Goal: Information Seeking & Learning: Check status

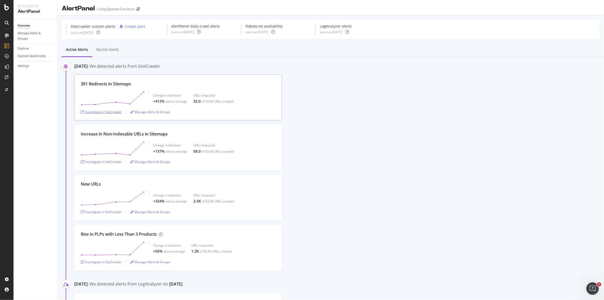
click at [105, 111] on div "Investigate in SiteCrawler" at bounding box center [101, 112] width 41 height 4
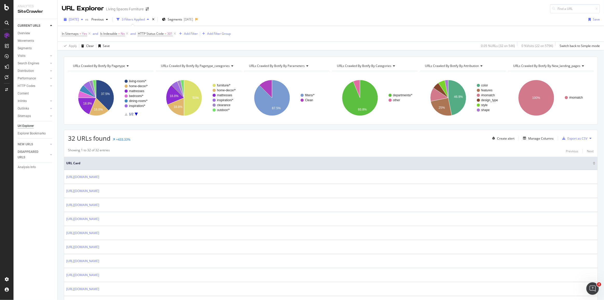
click at [74, 18] on span "[DATE]" at bounding box center [74, 19] width 10 height 4
click at [78, 37] on div "[DATE]" at bounding box center [82, 38] width 27 height 5
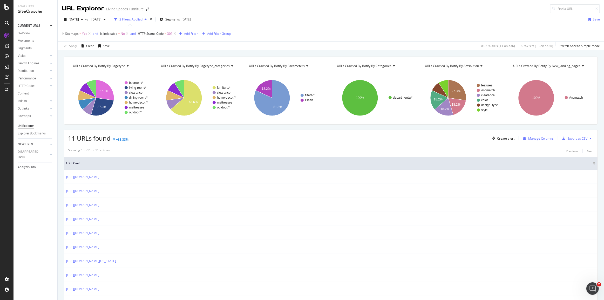
click at [529, 139] on div "Manage Columns" at bounding box center [541, 138] width 25 height 4
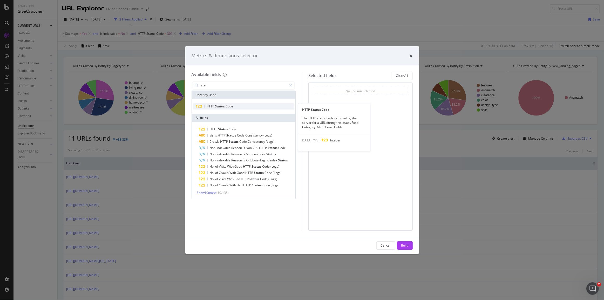
type input "stat"
click at [221, 105] on span "Status" at bounding box center [220, 106] width 11 height 4
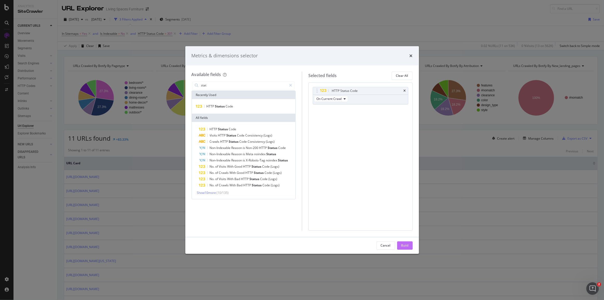
click at [404, 246] on div "Build" at bounding box center [405, 245] width 7 height 4
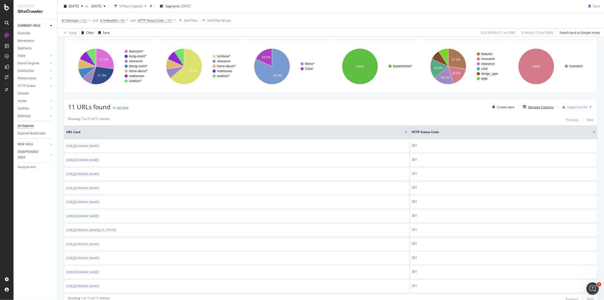
scroll to position [47, 0]
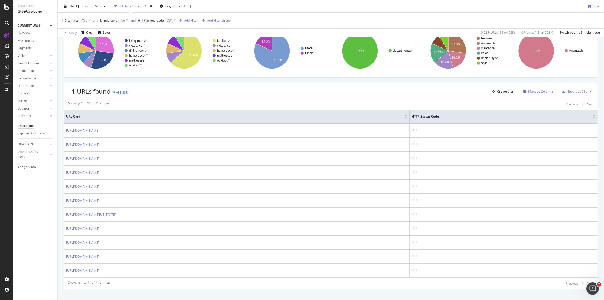
click at [548, 90] on div "Manage Columns" at bounding box center [541, 91] width 25 height 4
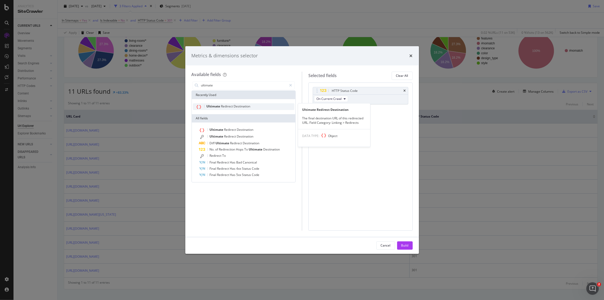
type input "ultimate"
click at [247, 107] on span "Destination" at bounding box center [242, 106] width 17 height 4
click at [411, 248] on button "Build" at bounding box center [405, 246] width 16 height 8
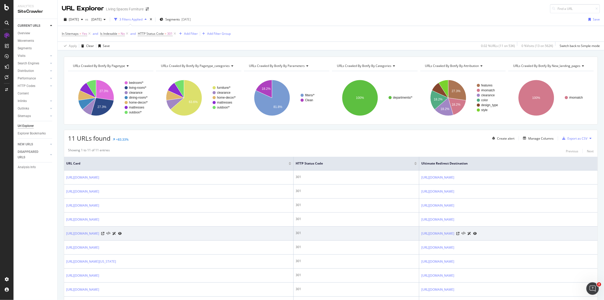
drag, startPoint x: 64, startPoint y: 233, endPoint x: 263, endPoint y: 234, distance: 199.2
click at [263, 234] on td "https://www.livingspaces.com/departments/furniture/dining-room/dining-room-chai…" at bounding box center [179, 234] width 230 height 14
copy link "https://www.livingspaces.com/departments/furniture/dining-room/dining-room-chai…"
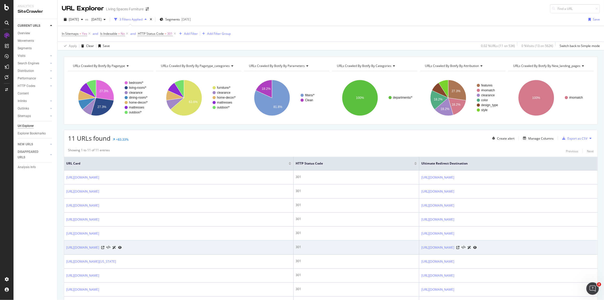
drag, startPoint x: 152, startPoint y: 251, endPoint x: 65, endPoint y: 254, distance: 87.3
click at [65, 254] on td "https://www.livingspaces.com/departments/outdoor/decor" at bounding box center [179, 248] width 230 height 14
copy link "https://www.livingspaces.com/departments/outdoor/decor"
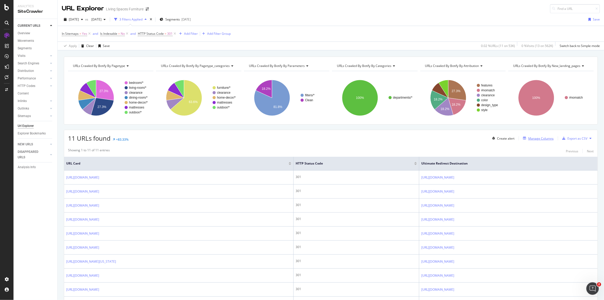
click at [533, 138] on div "Manage Columns" at bounding box center [541, 138] width 25 height 4
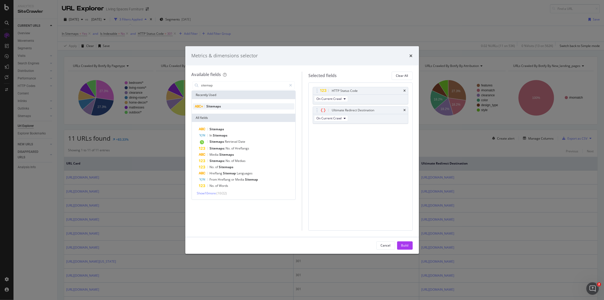
type input "sitemap"
click at [263, 106] on div "Sitemaps" at bounding box center [244, 106] width 102 height 6
click at [411, 246] on button "Build" at bounding box center [405, 246] width 16 height 8
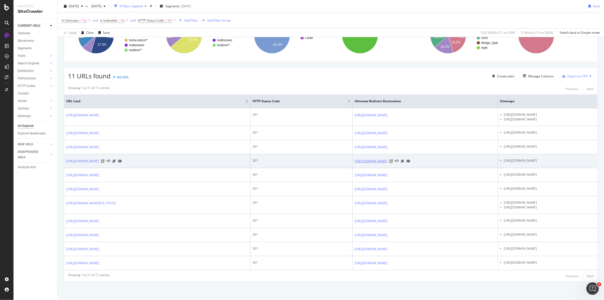
scroll to position [94, 0]
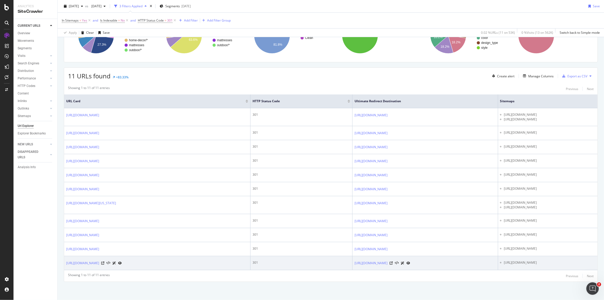
drag, startPoint x: 65, startPoint y: 266, endPoint x: 138, endPoint y: 263, distance: 73.8
click at [138, 263] on td "https://www.livingspaces.com/clearance/open-box" at bounding box center [157, 263] width 186 height 14
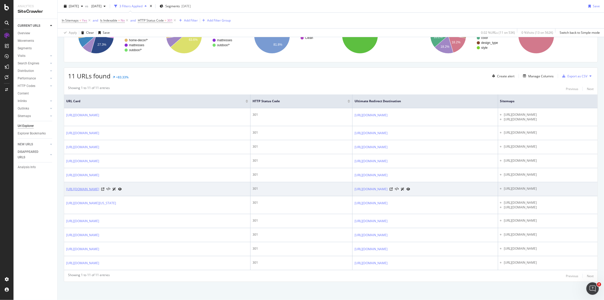
drag, startPoint x: 152, startPoint y: 177, endPoint x: 109, endPoint y: 178, distance: 42.9
click at [109, 186] on div "https://www.livingspaces.com/departments/outdoor/decor" at bounding box center [94, 188] width 56 height 5
copy link "/departments/outdoor/decor"
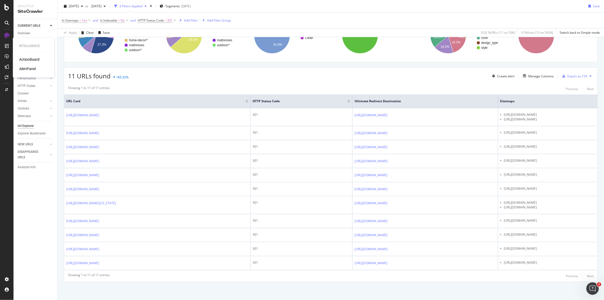
click at [28, 71] on div "AlertPanel" at bounding box center [27, 68] width 17 height 5
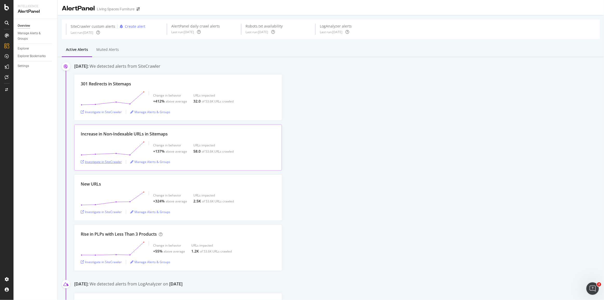
click at [105, 162] on div "Investigate in SiteCrawler" at bounding box center [101, 162] width 41 height 4
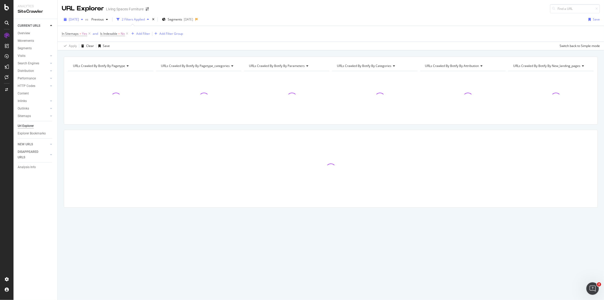
click at [79, 20] on span "2025 Aug. 22nd" at bounding box center [74, 19] width 10 height 4
click at [86, 37] on div "[DATE]" at bounding box center [82, 38] width 27 height 5
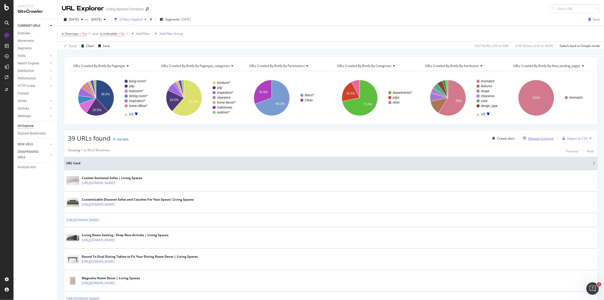
click at [545, 136] on div "Manage Columns" at bounding box center [541, 138] width 25 height 4
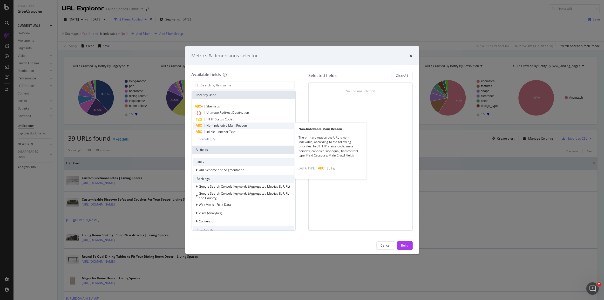
click at [221, 123] on span "Non-Indexable Main Reason" at bounding box center [227, 125] width 41 height 4
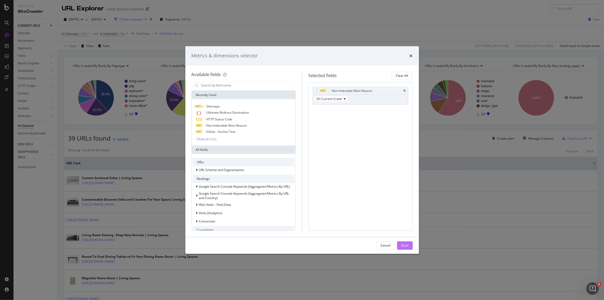
click at [408, 246] on div "Build" at bounding box center [405, 245] width 7 height 4
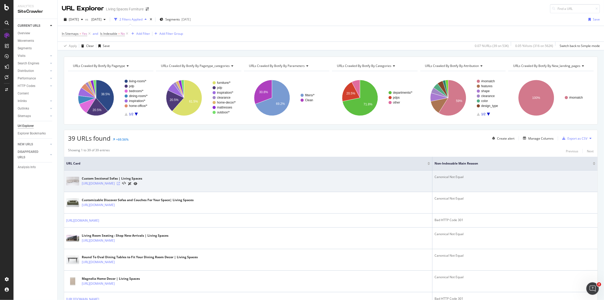
click at [120, 183] on icon at bounding box center [118, 183] width 3 height 3
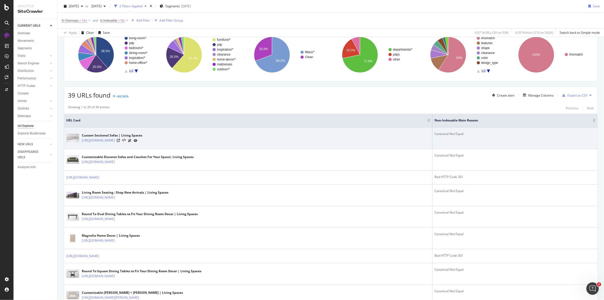
scroll to position [47, 0]
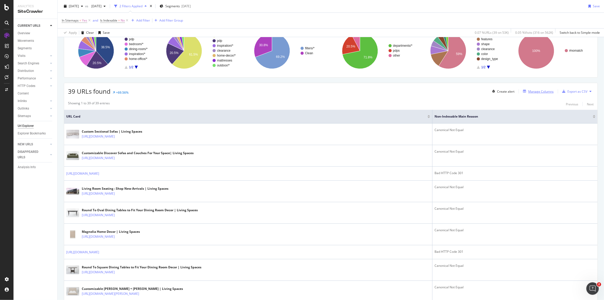
click at [543, 91] on div "Manage Columns" at bounding box center [541, 91] width 25 height 4
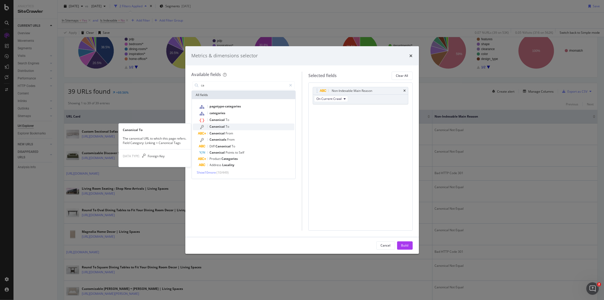
type input "ca"
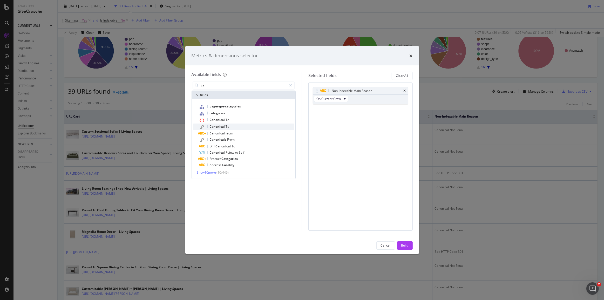
click at [231, 124] on div "Canonical To" at bounding box center [247, 127] width 96 height 7
click at [407, 110] on div "Canonical To" at bounding box center [360, 110] width 95 height 7
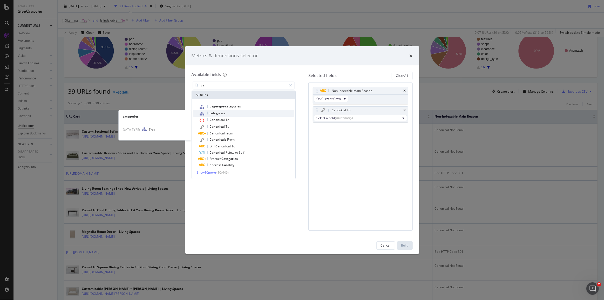
click at [244, 116] on div "categories" at bounding box center [247, 113] width 96 height 7
click at [241, 120] on div "Canonical To" at bounding box center [247, 120] width 96 height 7
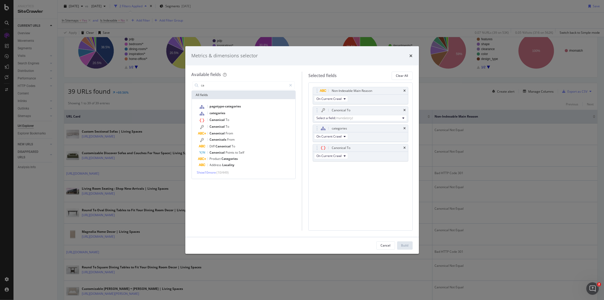
click at [405, 127] on icon "times" at bounding box center [405, 128] width 2 height 3
click at [405, 109] on icon "times" at bounding box center [405, 110] width 2 height 3
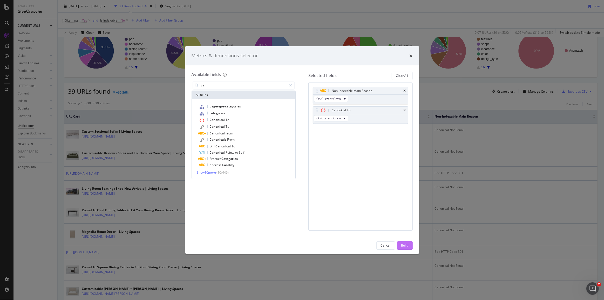
click at [405, 247] on div "Build" at bounding box center [405, 245] width 7 height 4
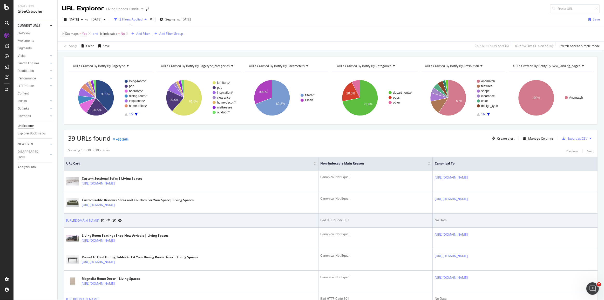
scroll to position [23, 0]
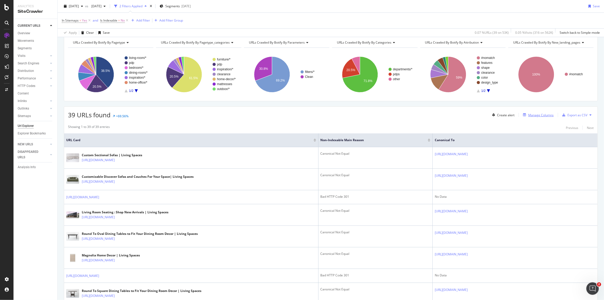
click at [540, 112] on button "Manage Columns" at bounding box center [537, 115] width 33 height 6
click at [540, 114] on div "Manage Columns" at bounding box center [541, 115] width 25 height 4
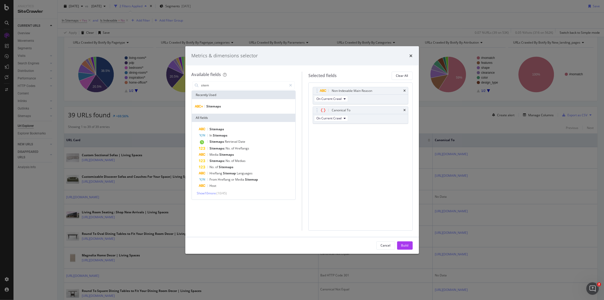
type input "sitem"
click at [211, 109] on div "Sitemaps" at bounding box center [244, 106] width 102 height 6
click at [409, 247] on div "Build" at bounding box center [405, 245] width 7 height 4
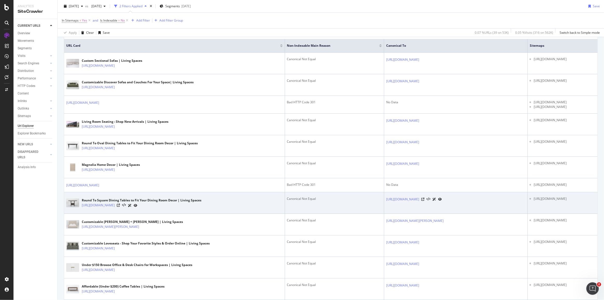
scroll to position [142, 0]
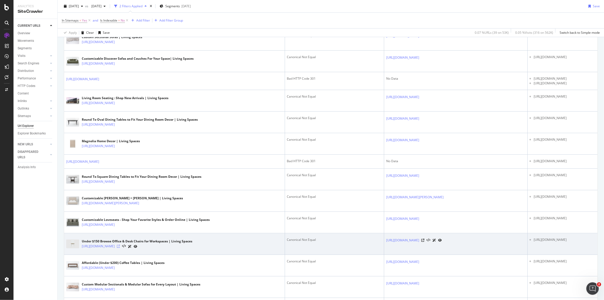
click at [120, 248] on icon at bounding box center [118, 246] width 3 height 3
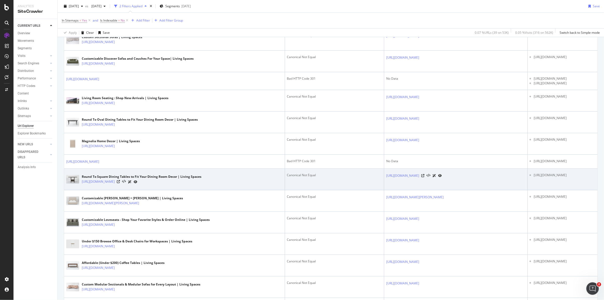
scroll to position [259, 0]
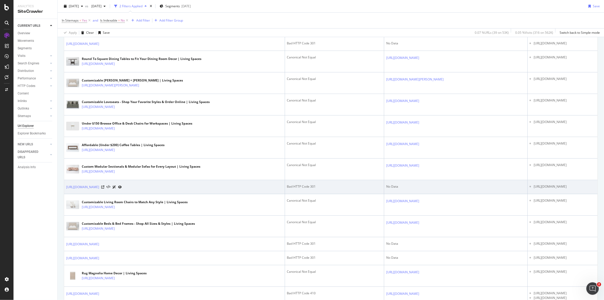
drag, startPoint x: 200, startPoint y: 216, endPoint x: 349, endPoint y: 214, distance: 148.3
click at [386, 189] on div "No Data" at bounding box center [455, 186] width 139 height 5
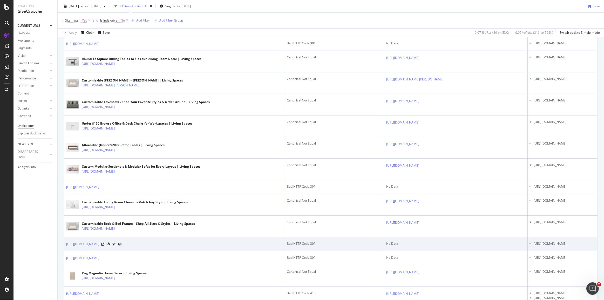
drag, startPoint x: 201, startPoint y: 281, endPoint x: 345, endPoint y: 284, distance: 144.4
click at [384, 251] on td "No Data" at bounding box center [456, 244] width 144 height 14
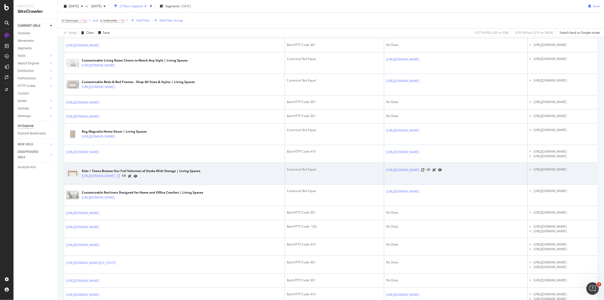
scroll to position [425, 0]
